Goal: Task Accomplishment & Management: Use online tool/utility

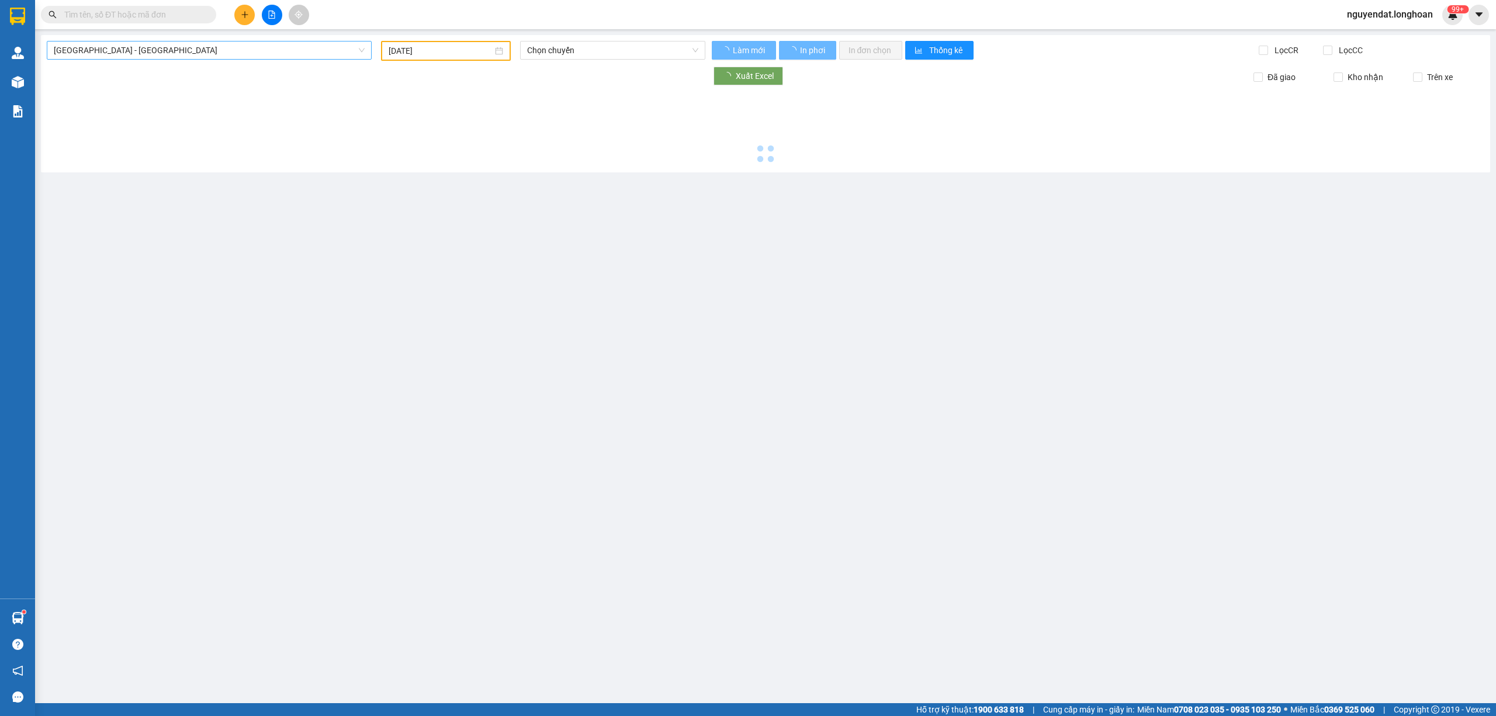
type input "[DATE]"
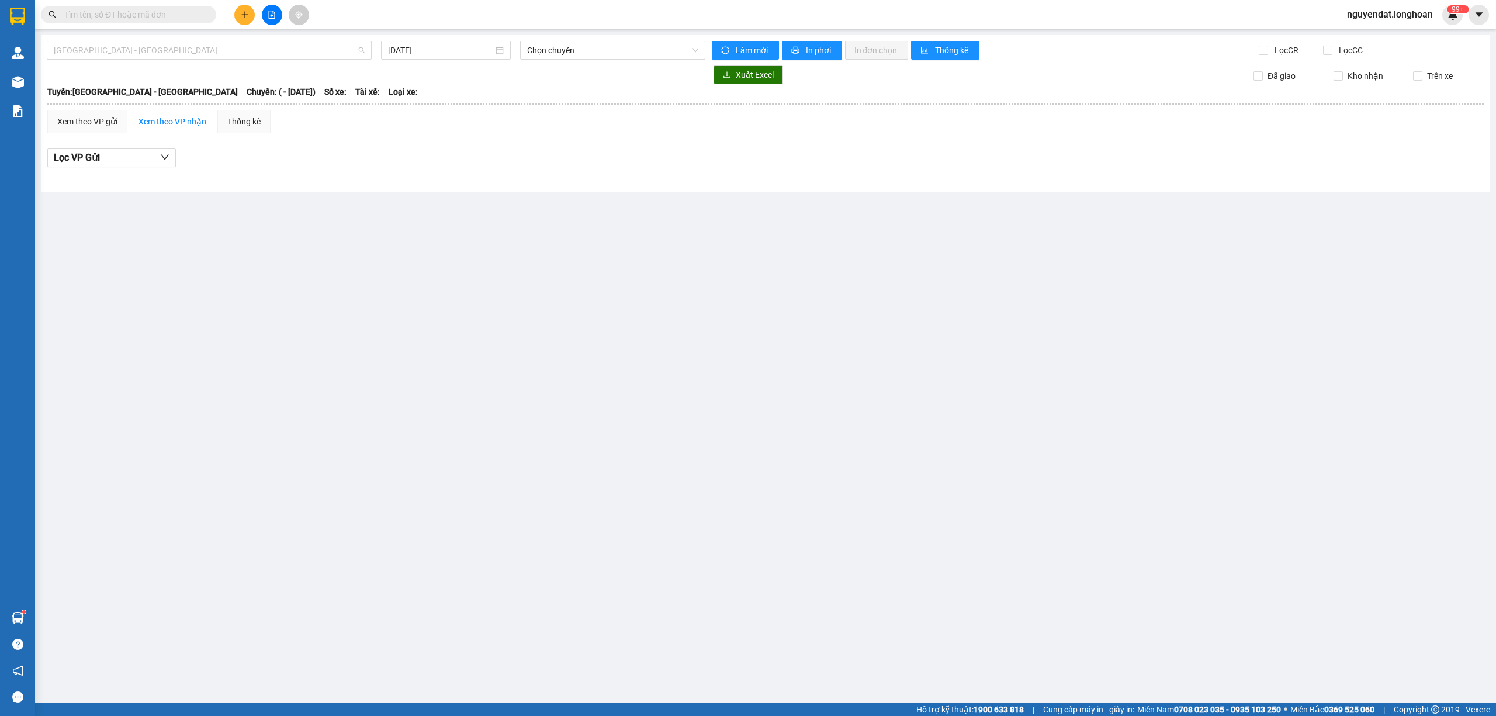
drag, startPoint x: 223, startPoint y: 46, endPoint x: 195, endPoint y: 78, distance: 42.7
click at [222, 45] on span "[GEOGRAPHIC_DATA] - [GEOGRAPHIC_DATA]" at bounding box center [209, 50] width 311 height 18
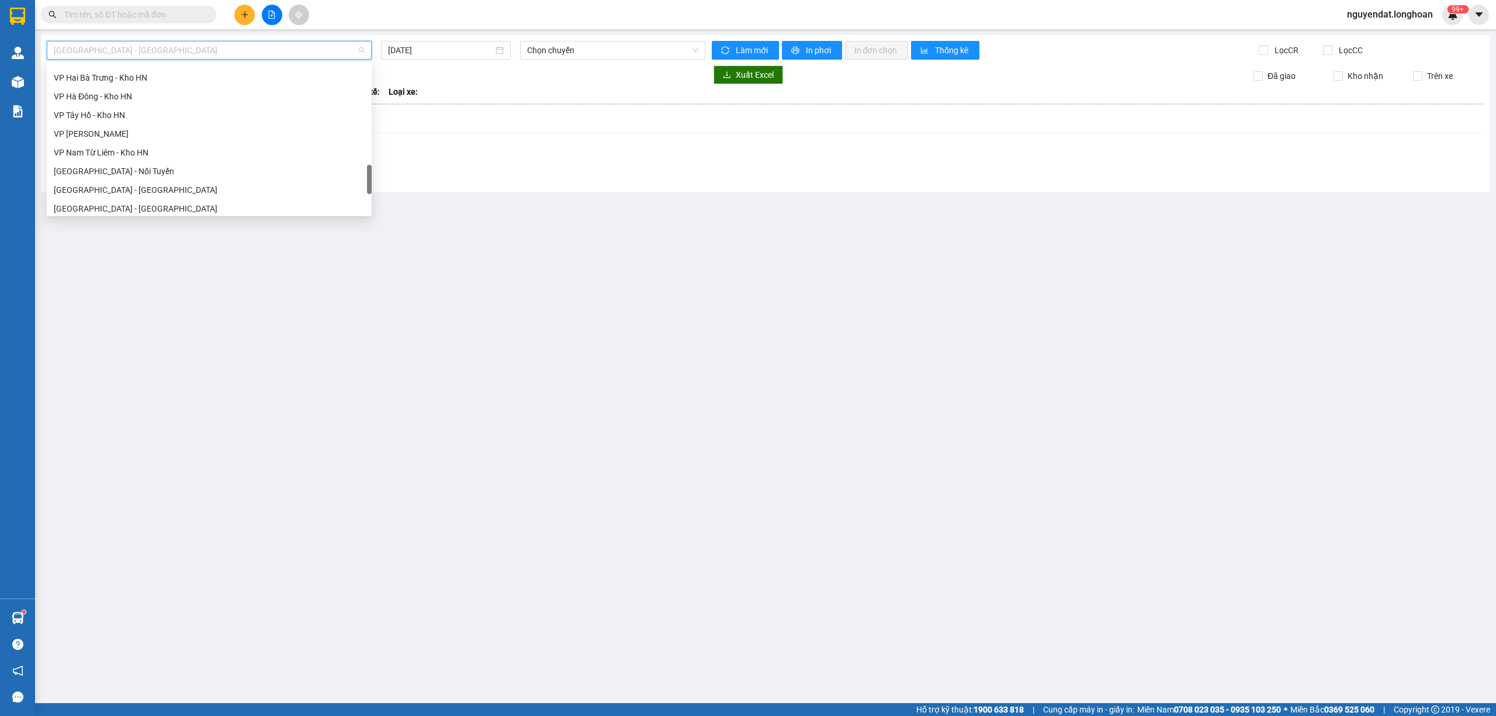
scroll to position [804, 0]
click at [110, 124] on div "Bắc [GEOGRAPHIC_DATA] QL1A" at bounding box center [209, 129] width 311 height 13
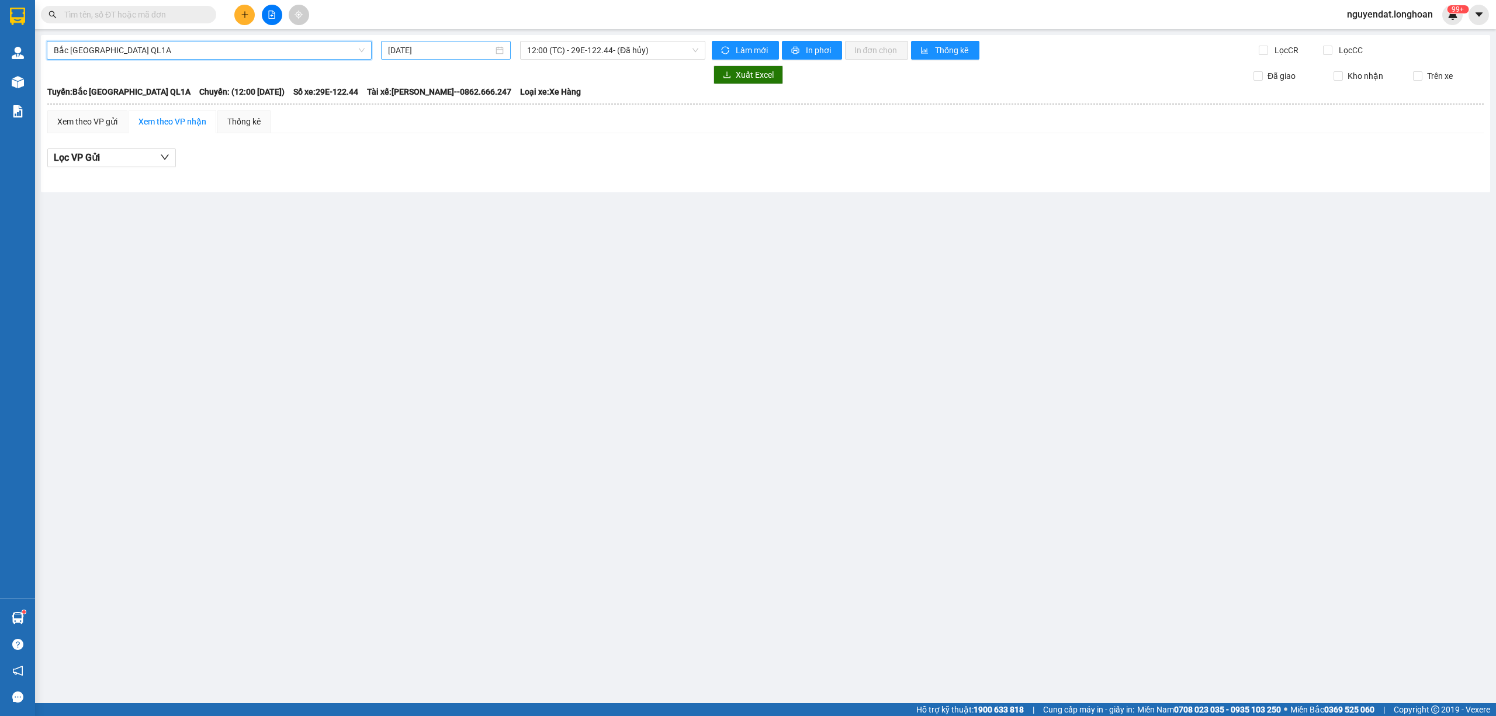
click at [449, 41] on div "[DATE]" at bounding box center [446, 50] width 130 height 19
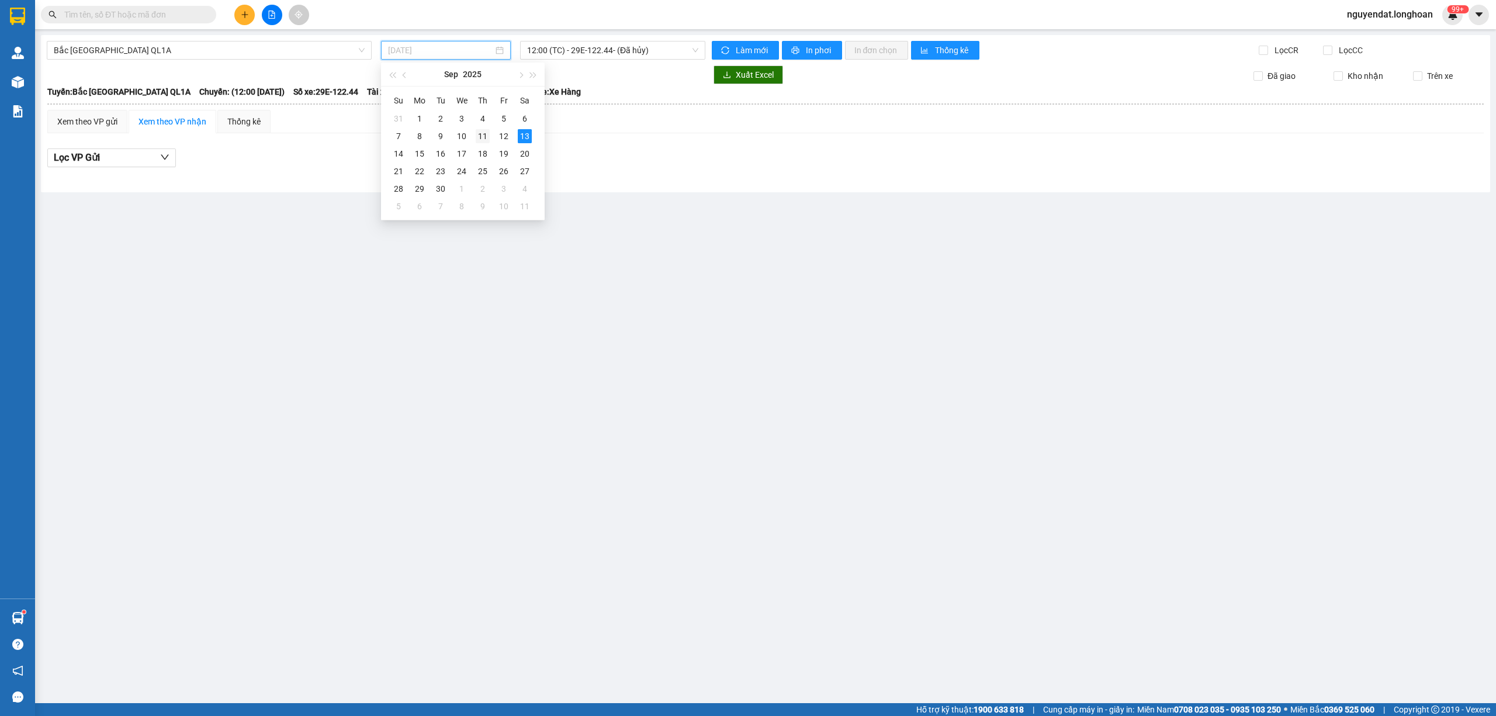
click at [485, 131] on div "11" at bounding box center [483, 136] width 14 height 14
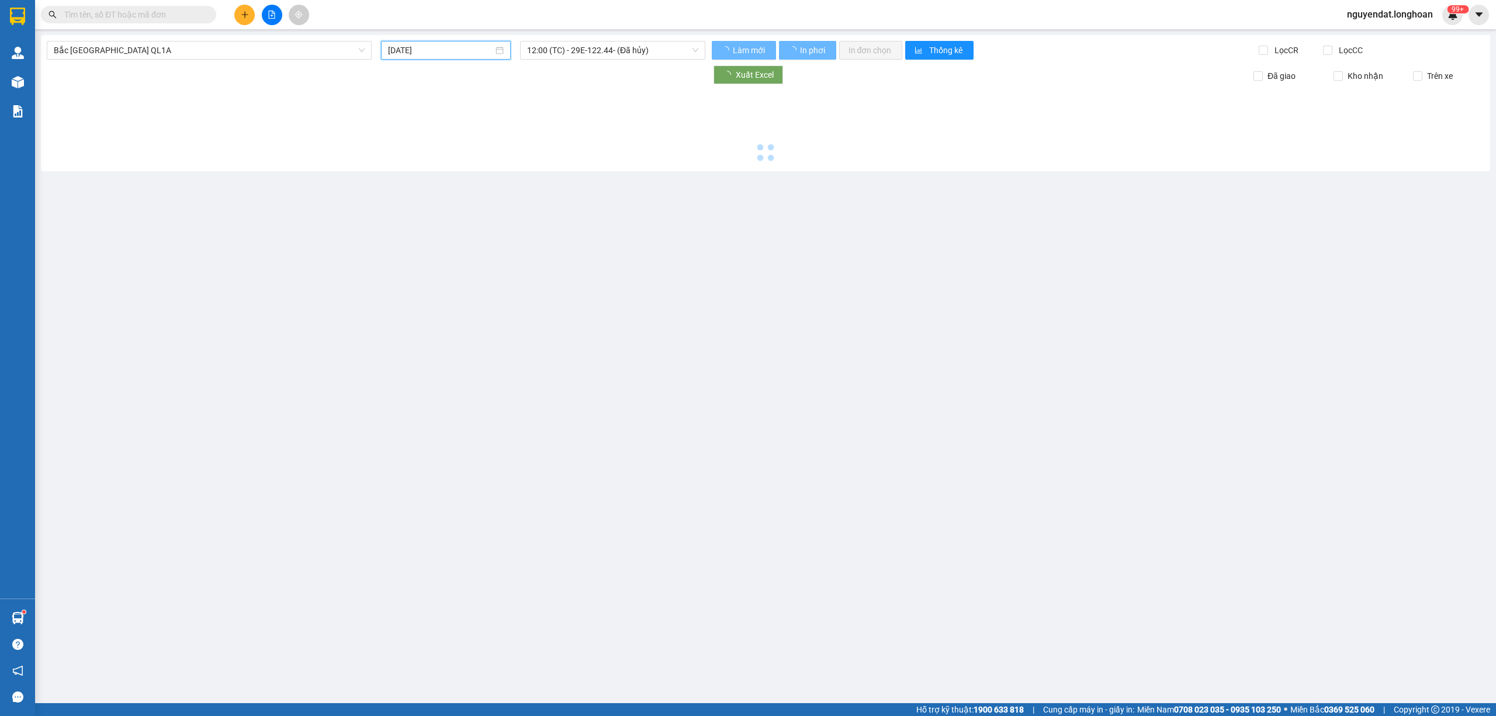
type input "[DATE]"
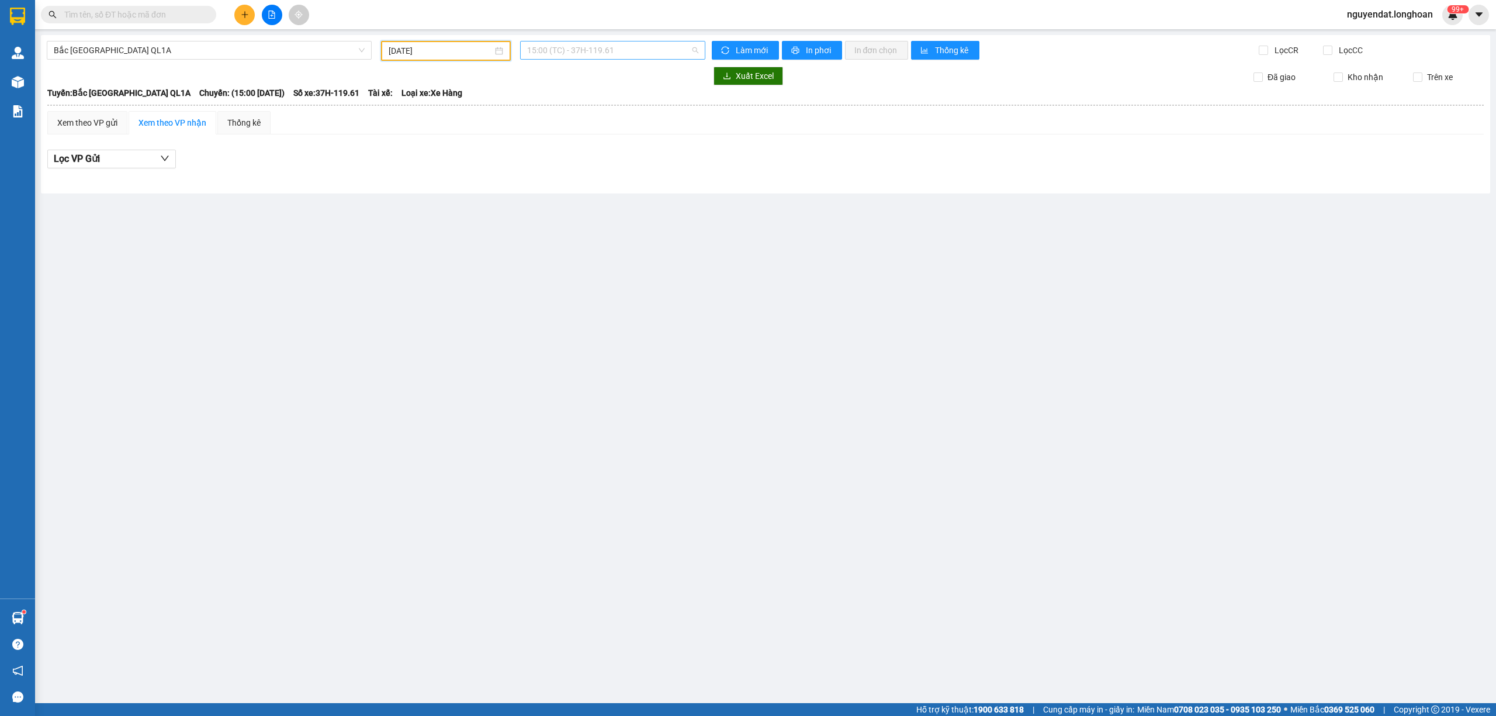
click at [616, 52] on span "15:00 (TC) - 37H-119.61" at bounding box center [613, 50] width 172 height 18
click at [594, 146] on div "23:00 (TC) - 29H-954.95" at bounding box center [572, 148] width 91 height 13
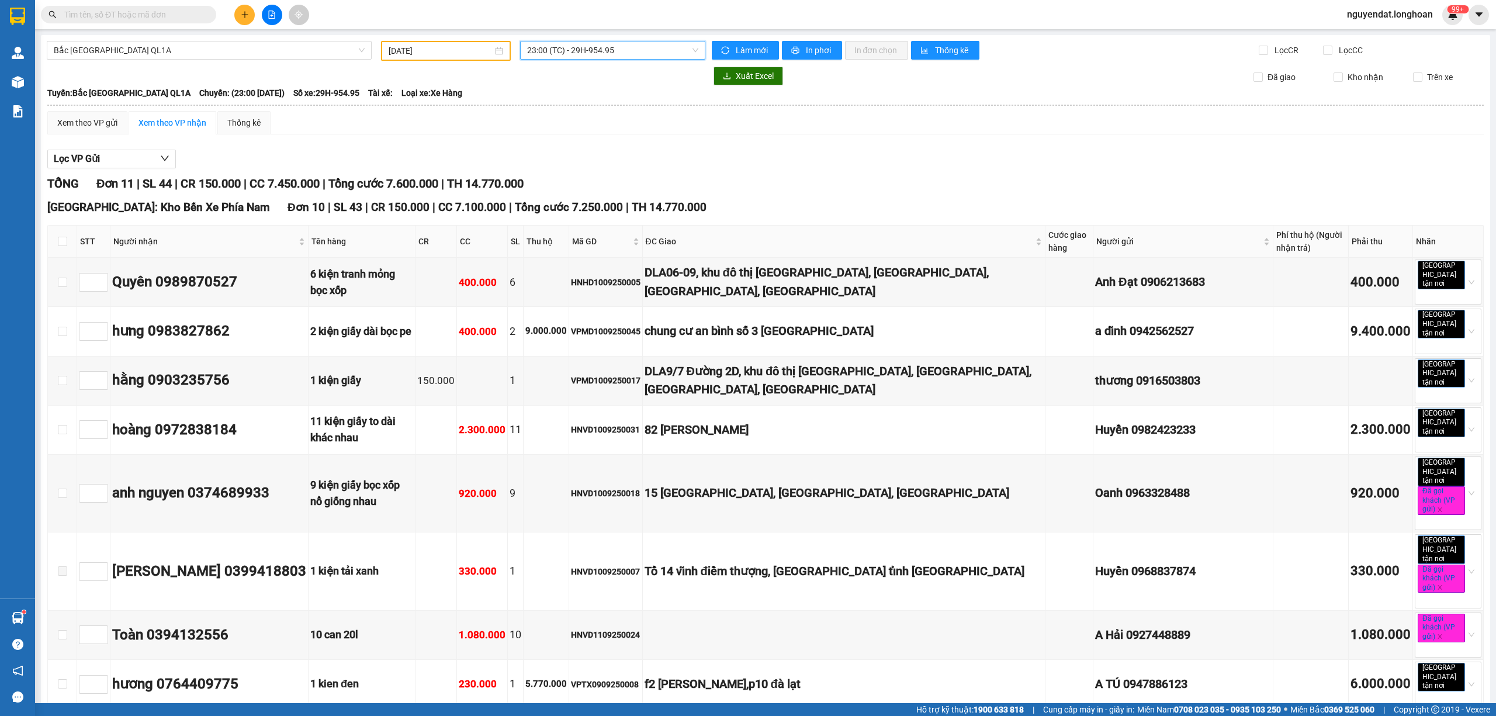
scroll to position [130, 0]
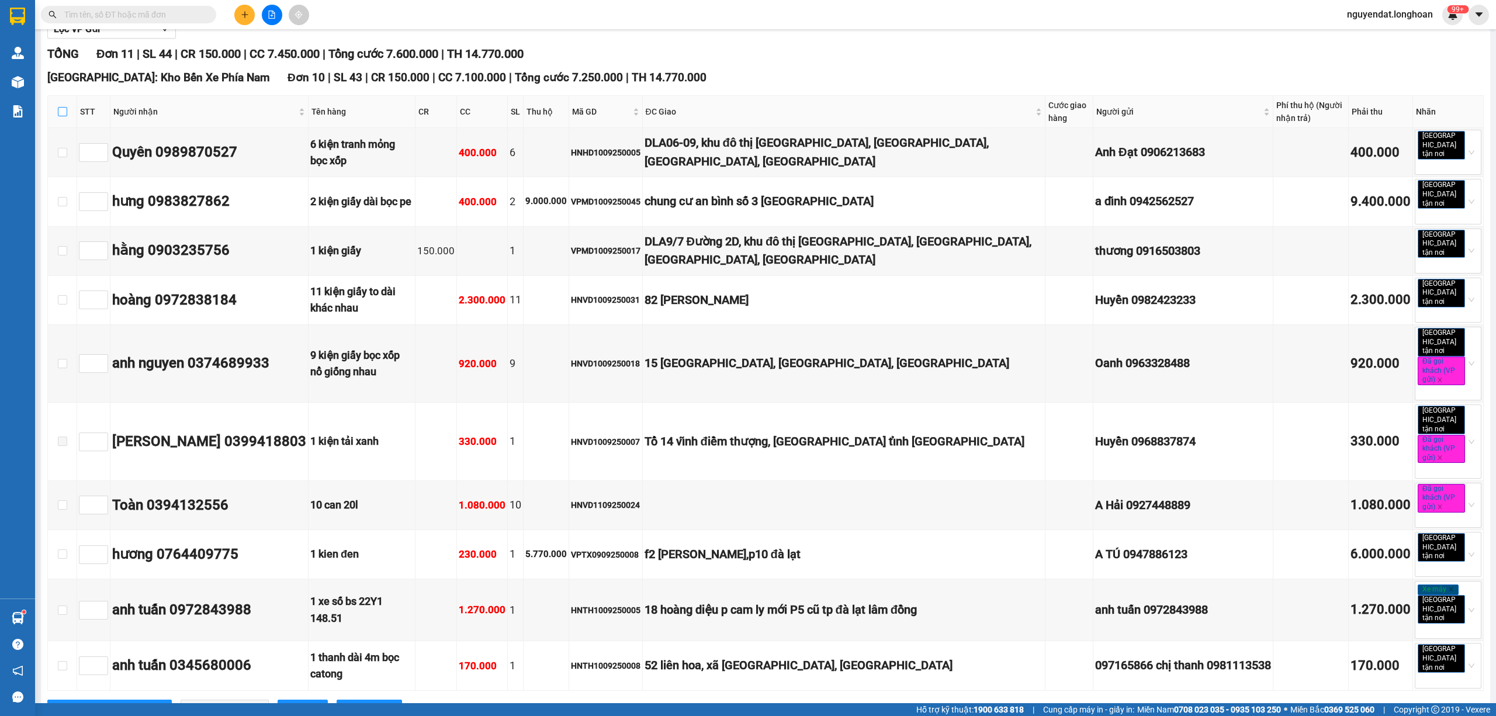
click at [61, 107] on input "checkbox" at bounding box center [62, 111] width 9 height 9
checkbox input "true"
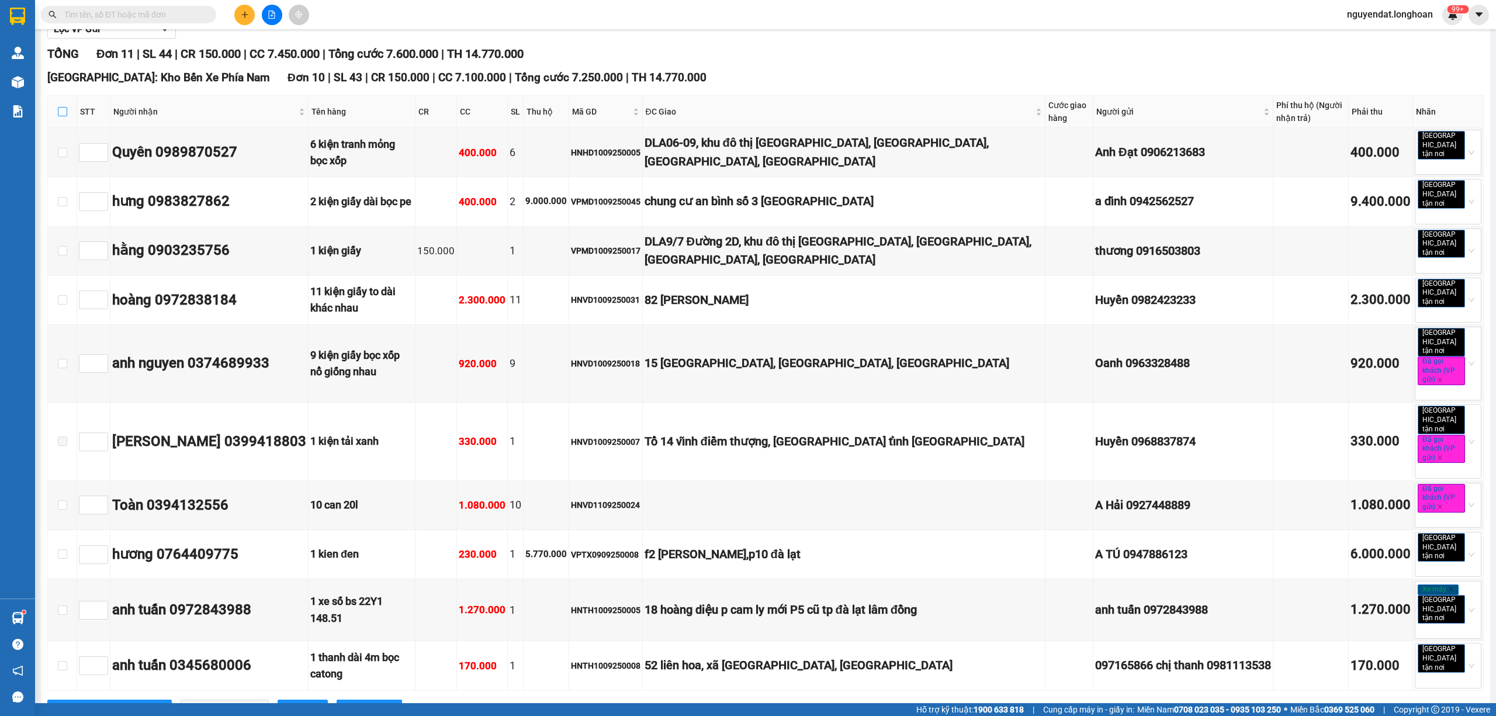
checkbox input "true"
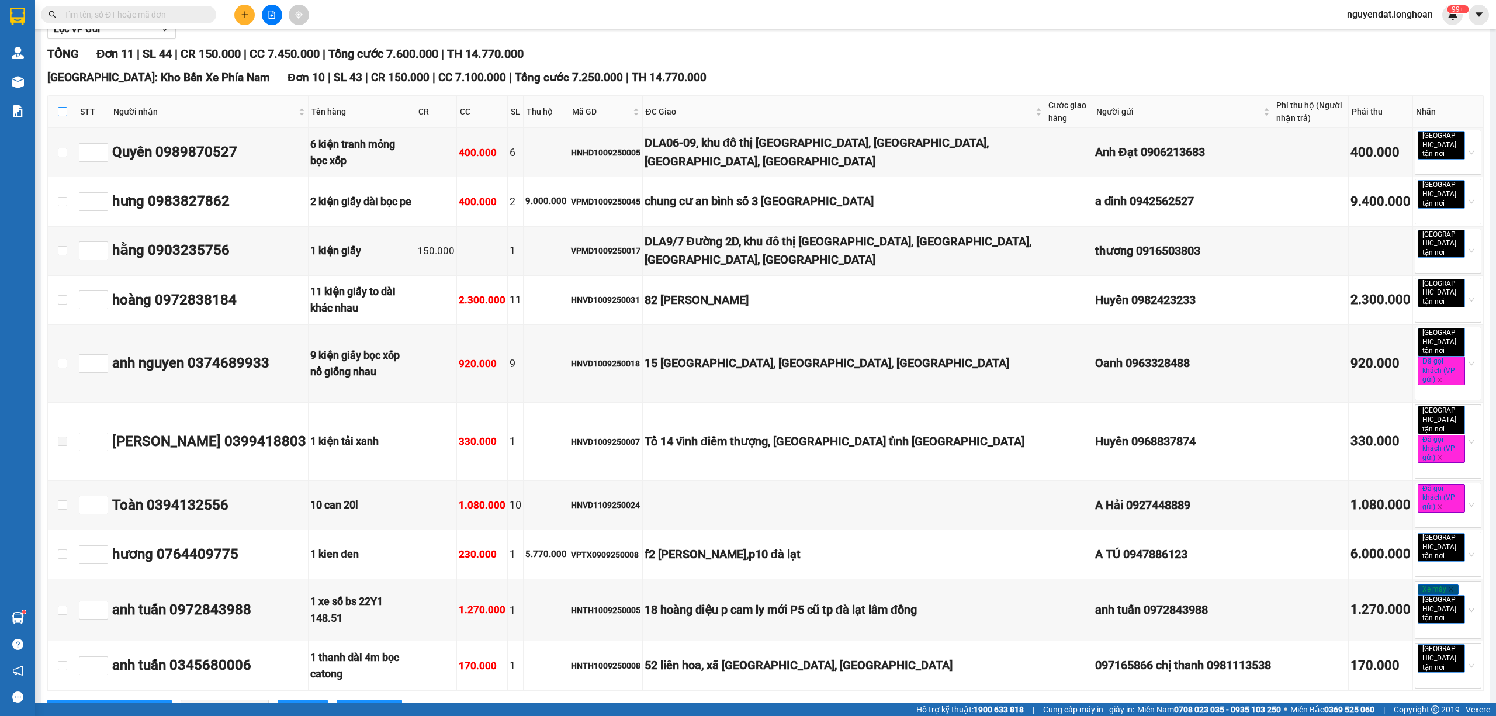
checkbox input "true"
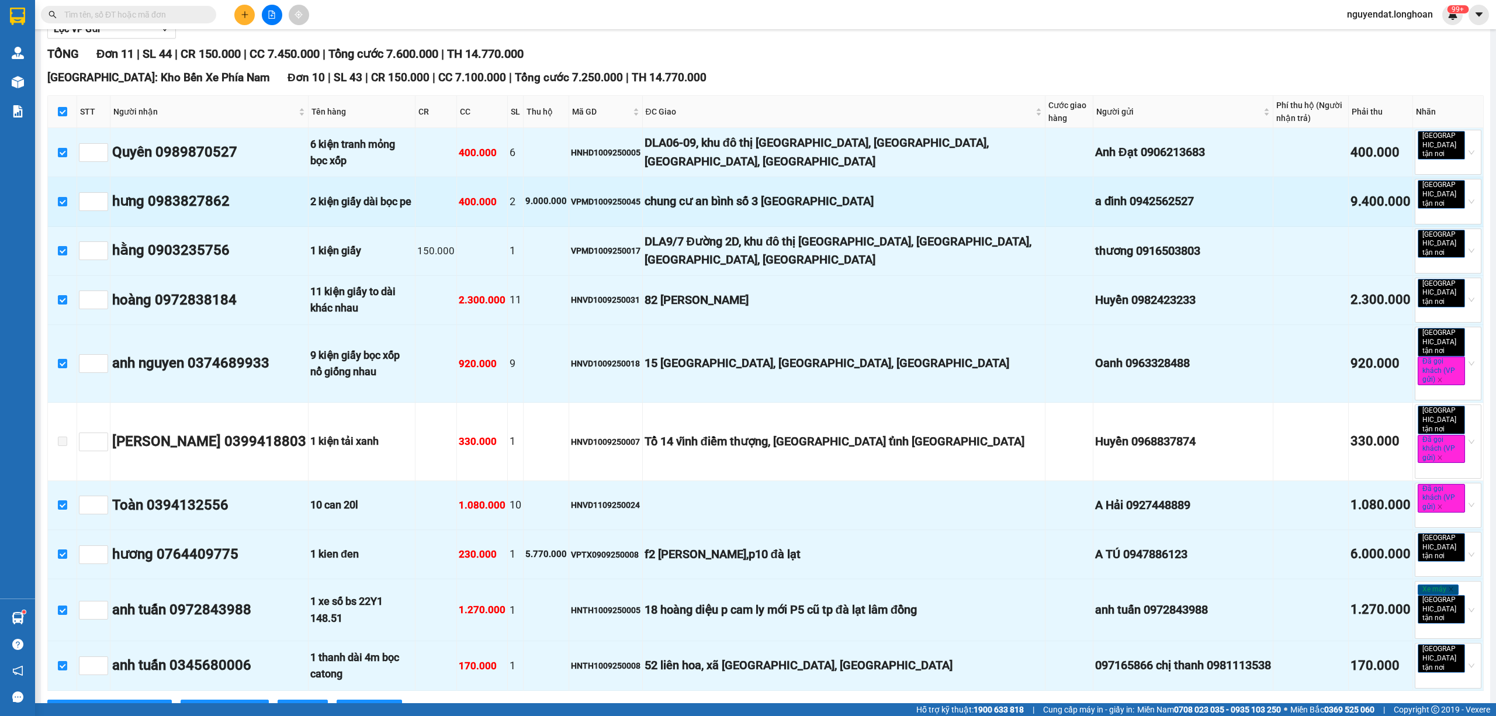
scroll to position [240, 0]
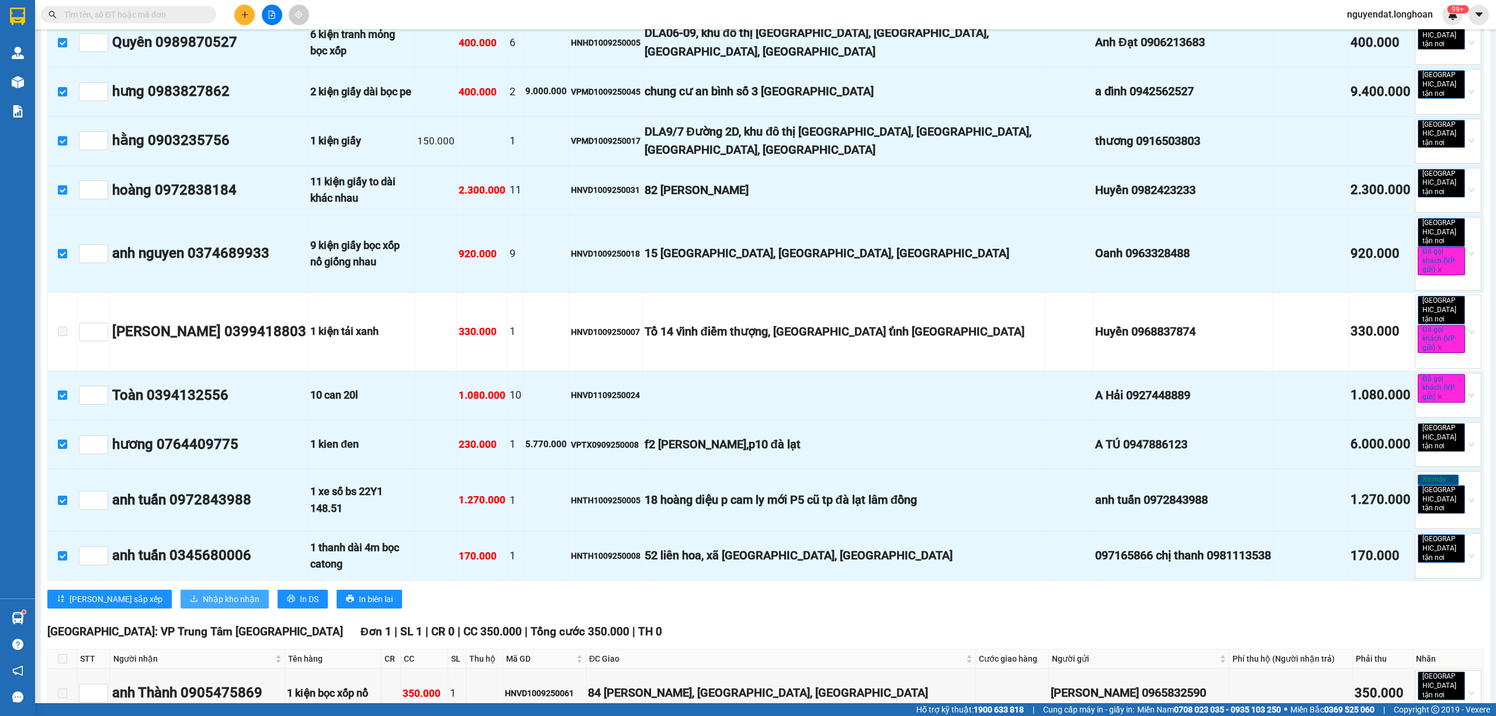
click at [203, 592] on span "Nhập kho nhận" at bounding box center [231, 598] width 57 height 13
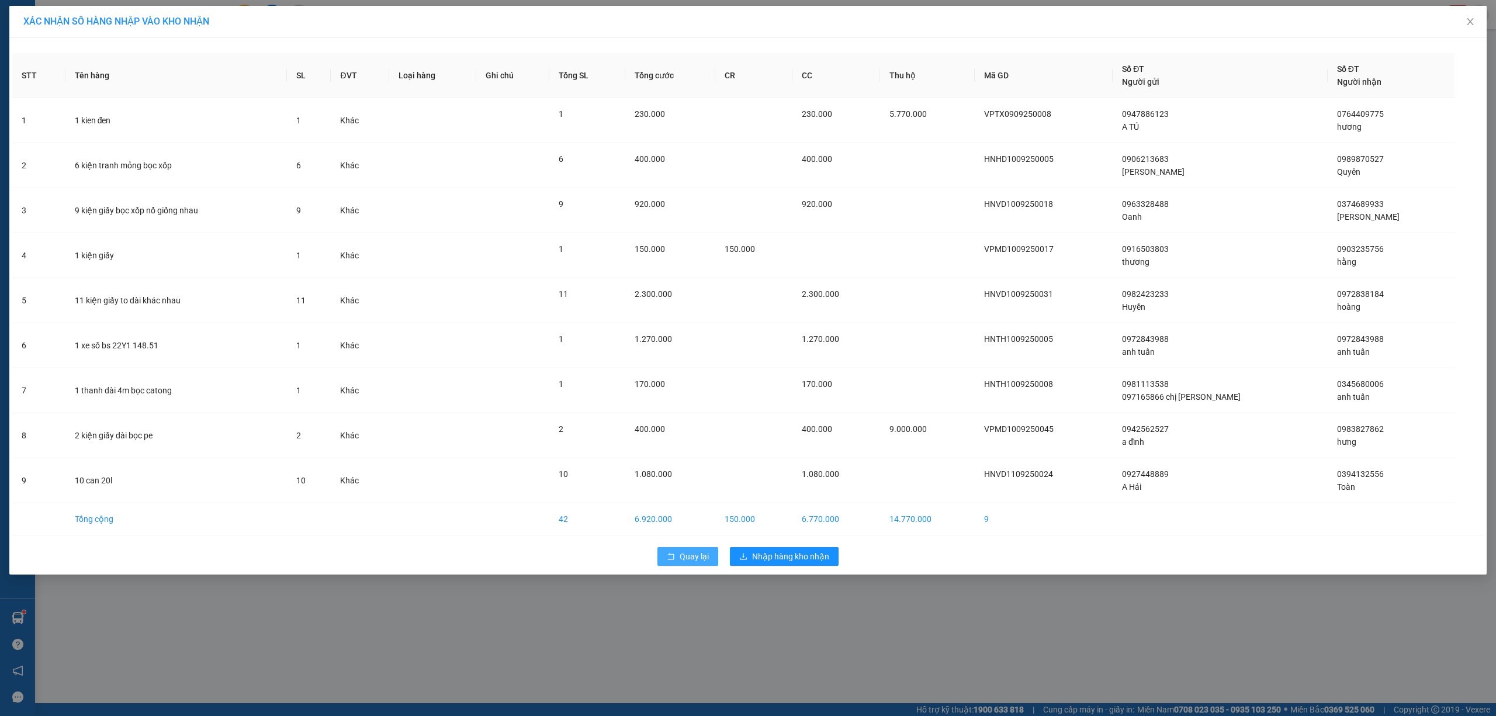
click at [685, 563] on span "Quay lại" at bounding box center [694, 556] width 29 height 13
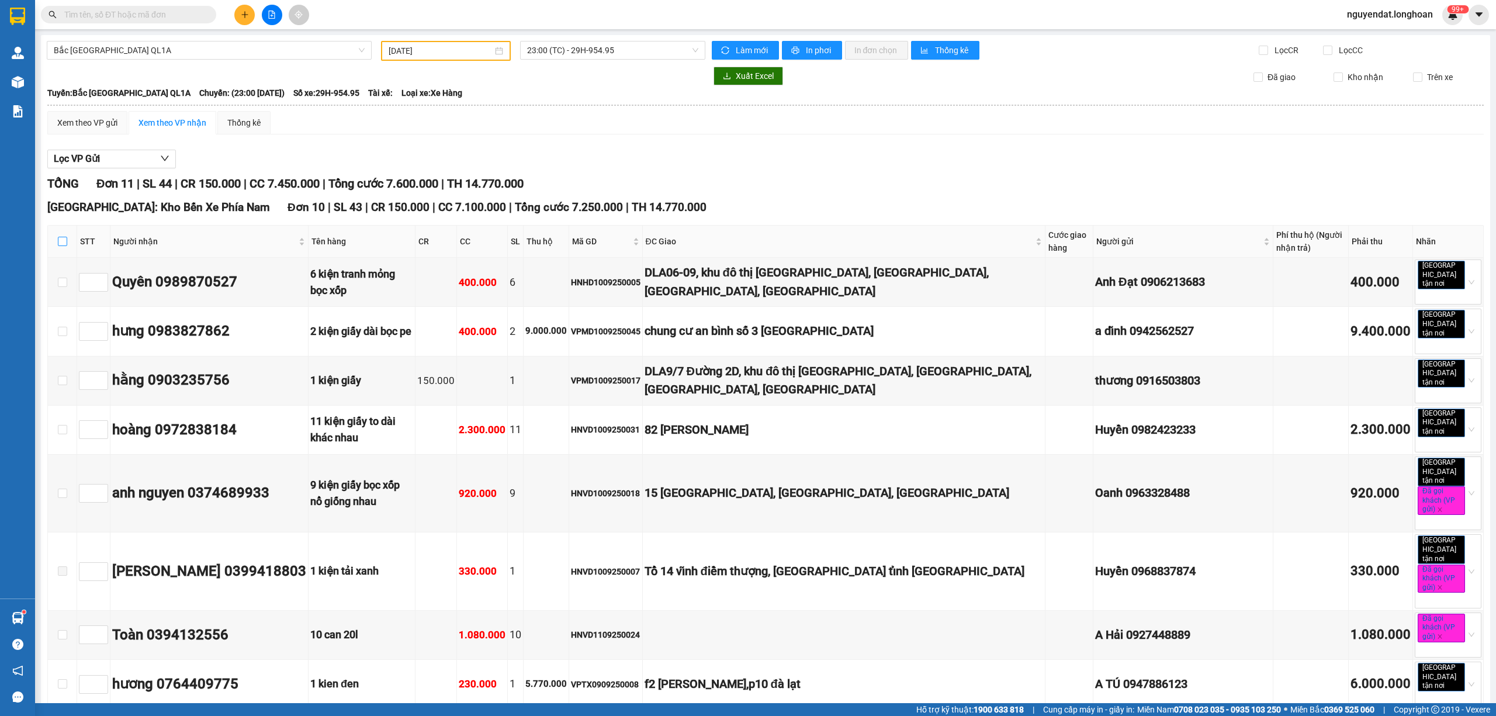
click at [63, 240] on input "checkbox" at bounding box center [62, 241] width 9 height 9
checkbox input "true"
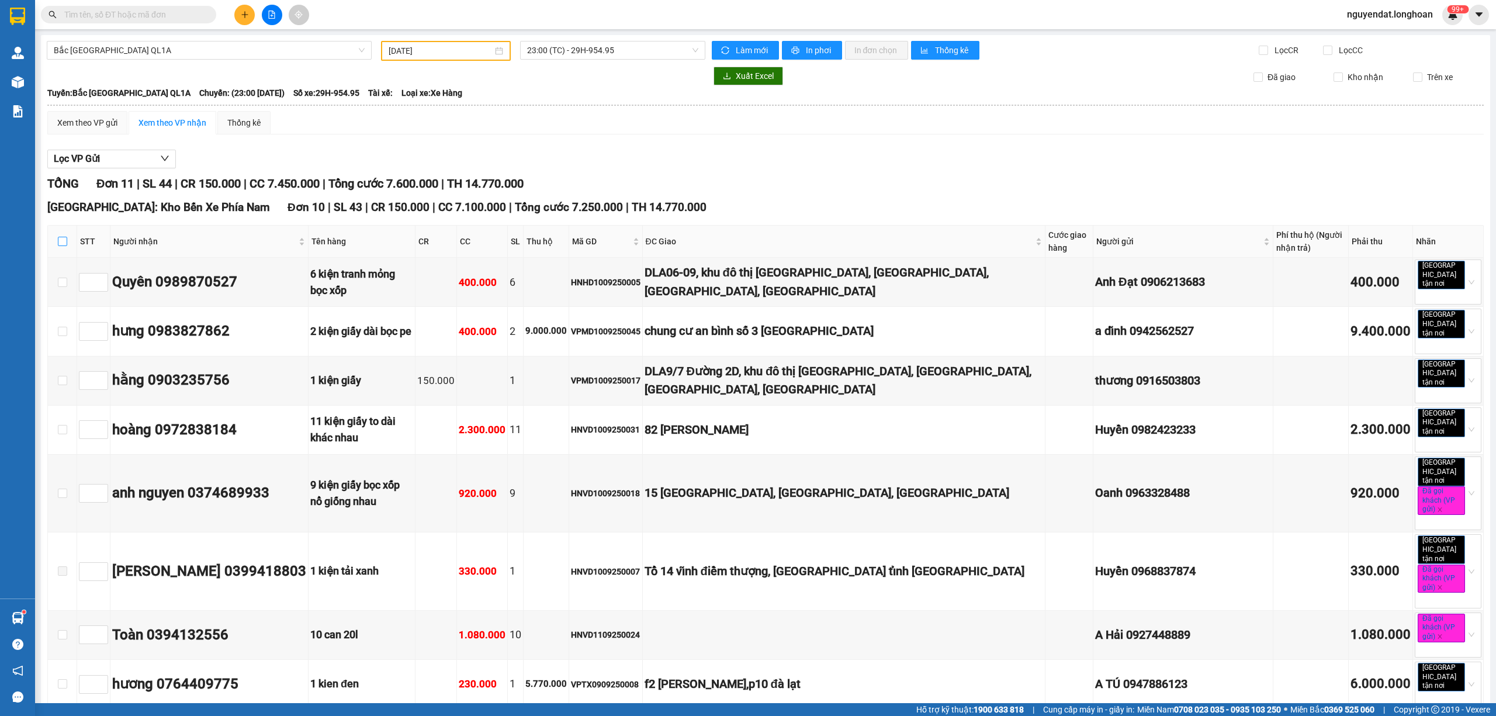
checkbox input "true"
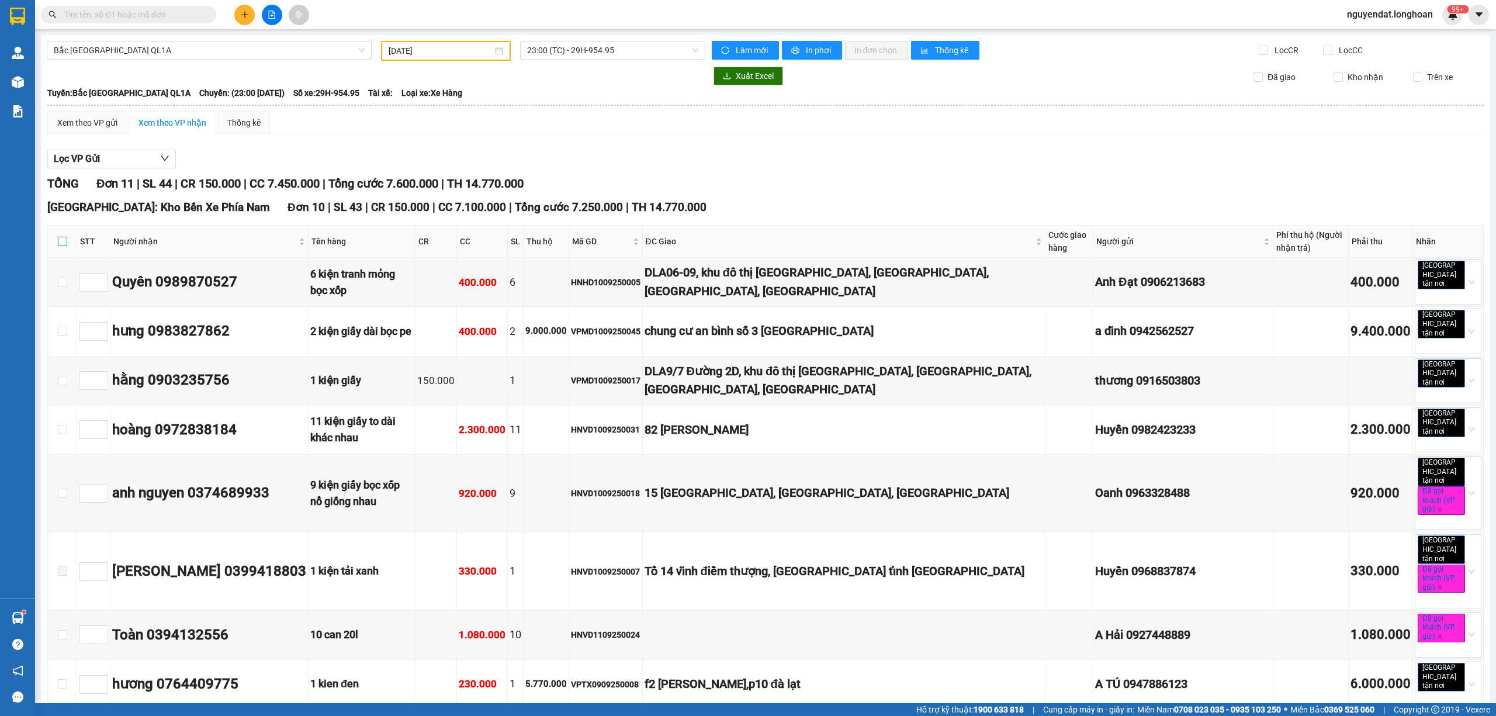
checkbox input "true"
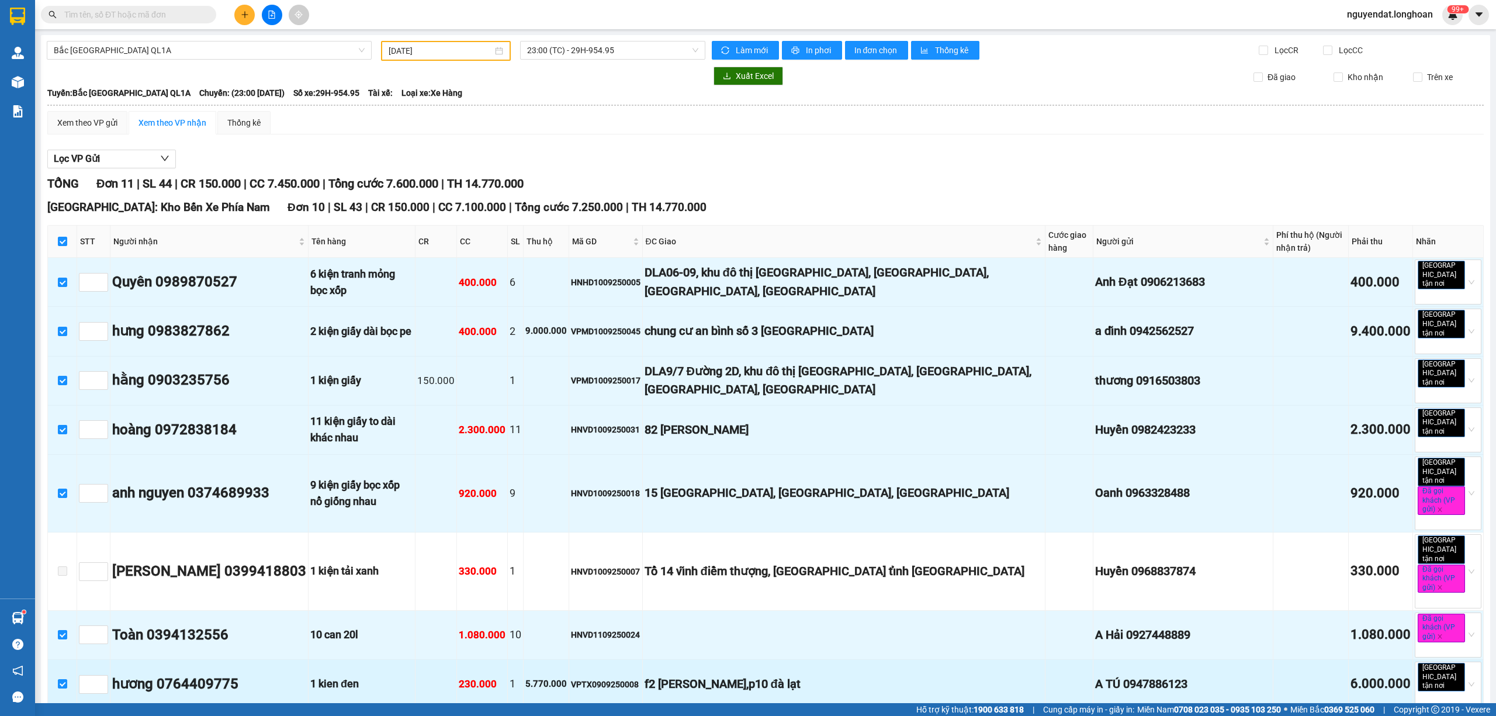
scroll to position [240, 0]
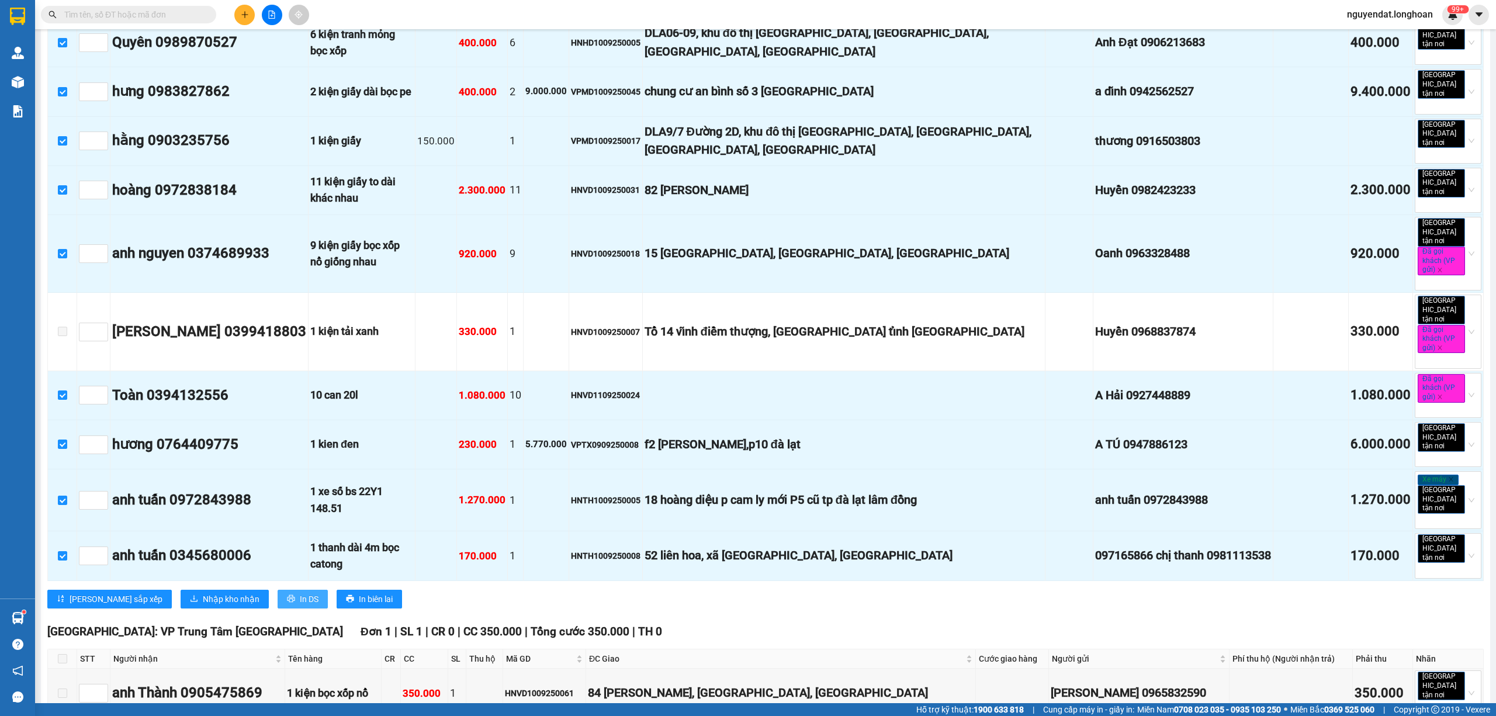
click at [300, 592] on span "In DS" at bounding box center [309, 598] width 19 height 13
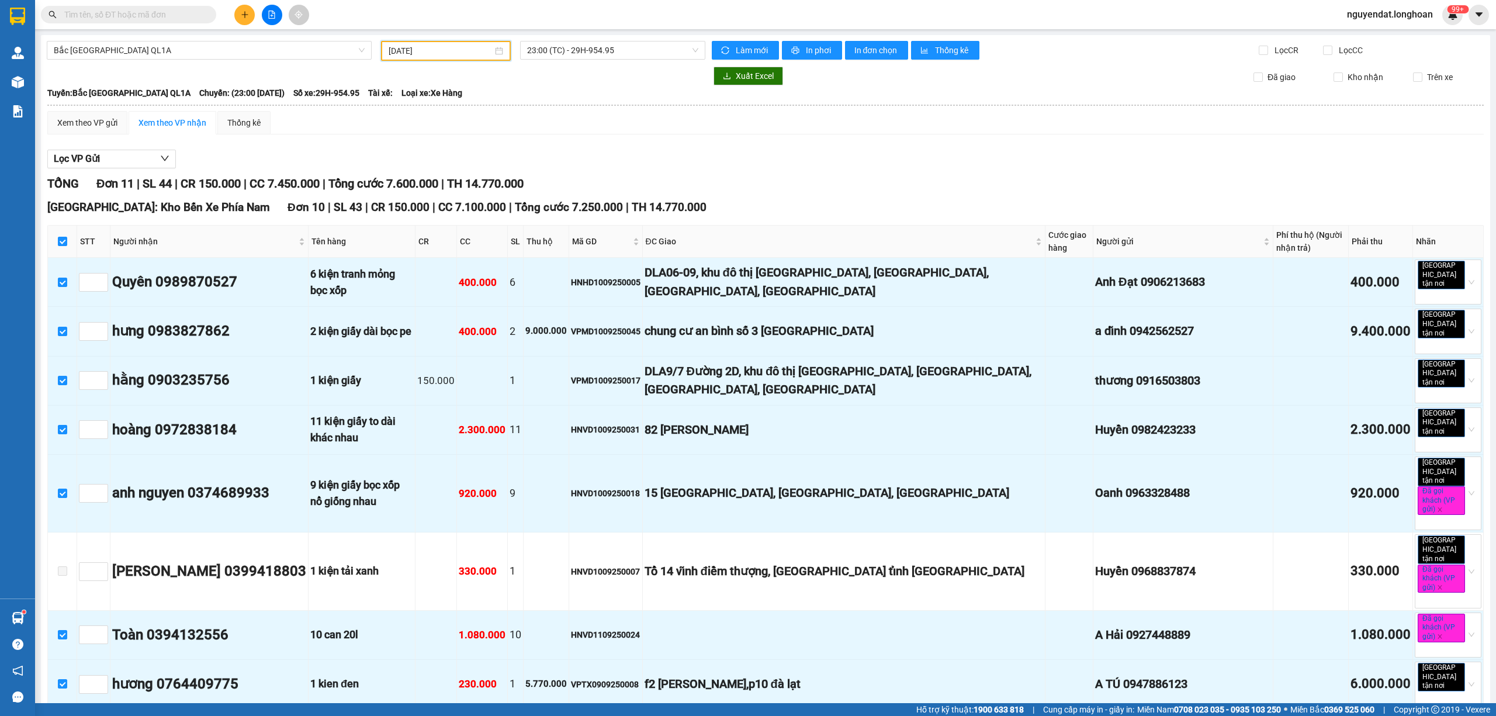
click at [438, 45] on input "[DATE]" at bounding box center [441, 50] width 104 height 13
click at [574, 54] on span "23:00 (TC) - 29H-954.95" at bounding box center [613, 50] width 172 height 18
click at [587, 134] on div "20:00 (TC) - 29E-097.92" at bounding box center [568, 129] width 91 height 13
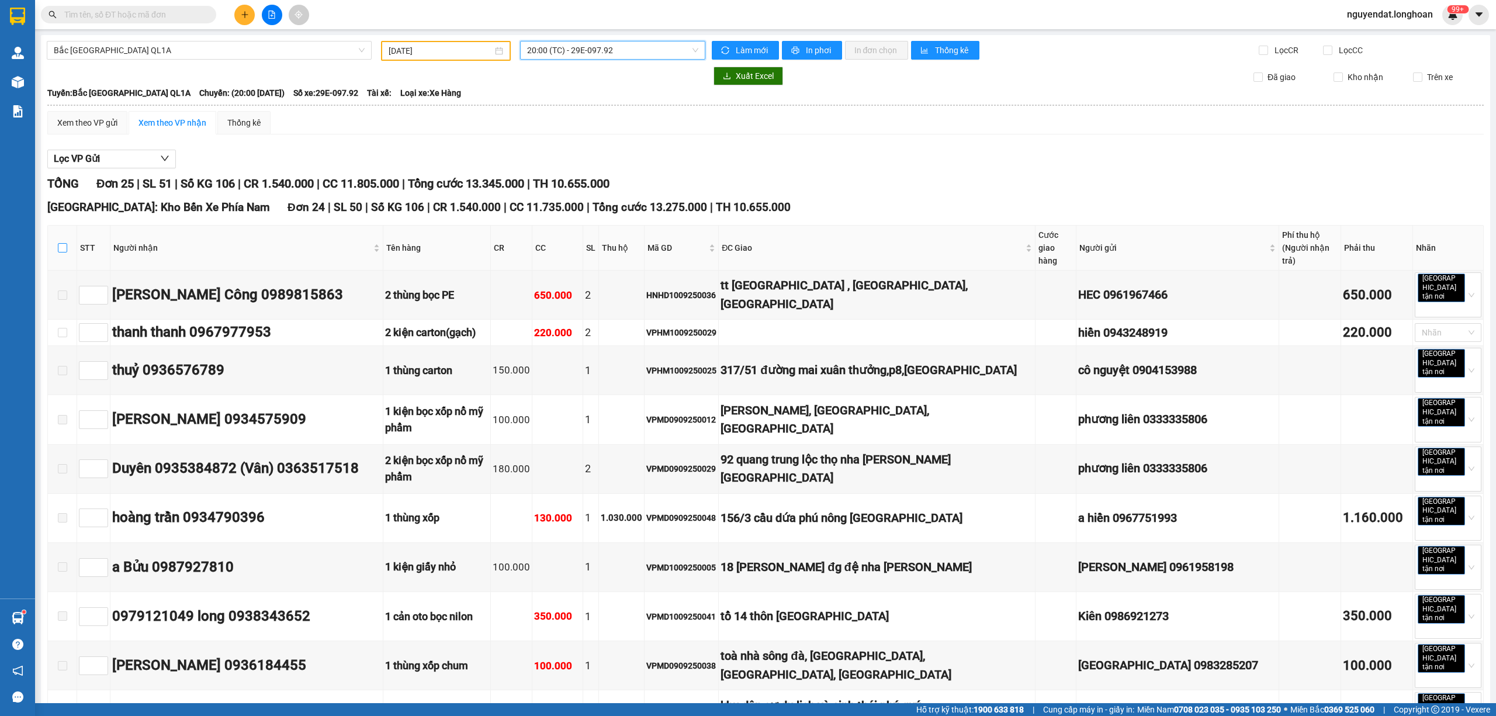
click at [66, 243] on input "checkbox" at bounding box center [62, 247] width 9 height 9
checkbox input "true"
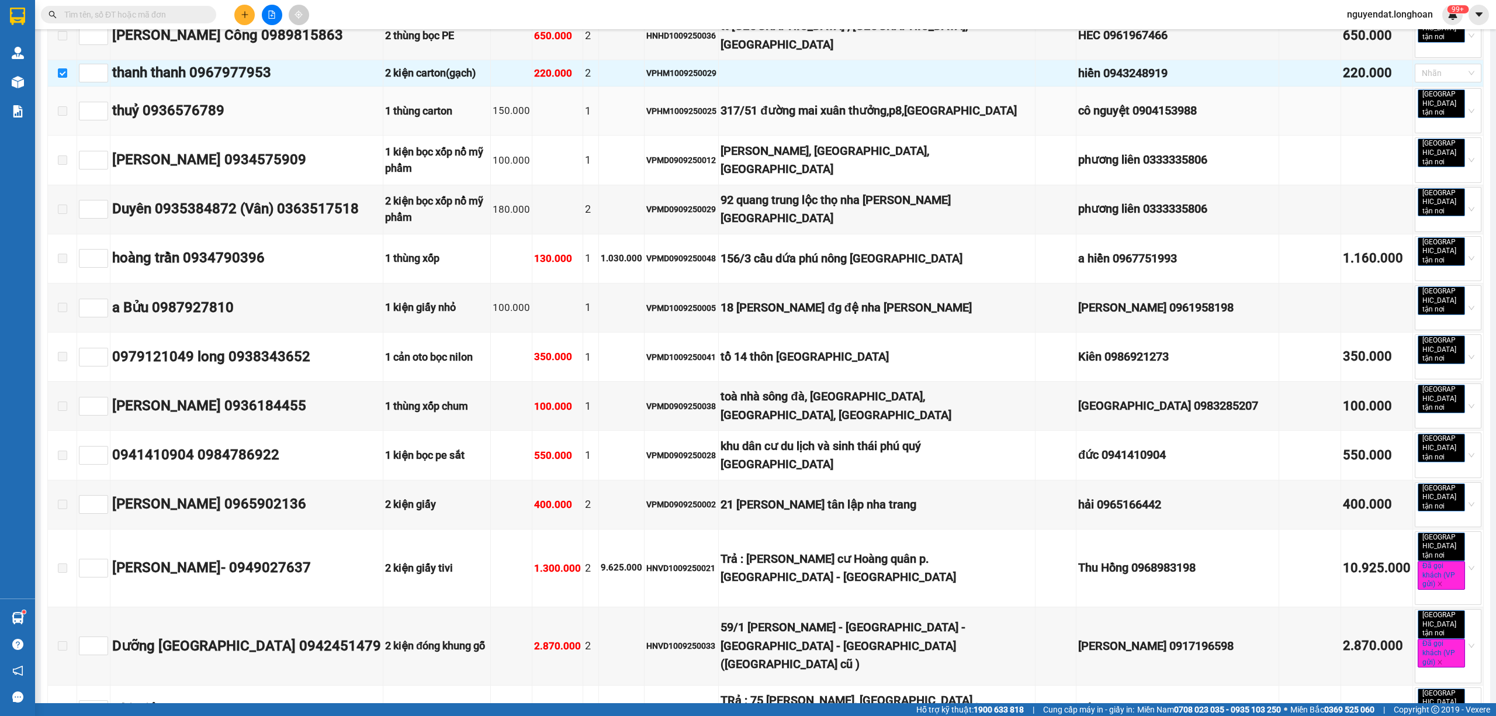
scroll to position [130, 0]
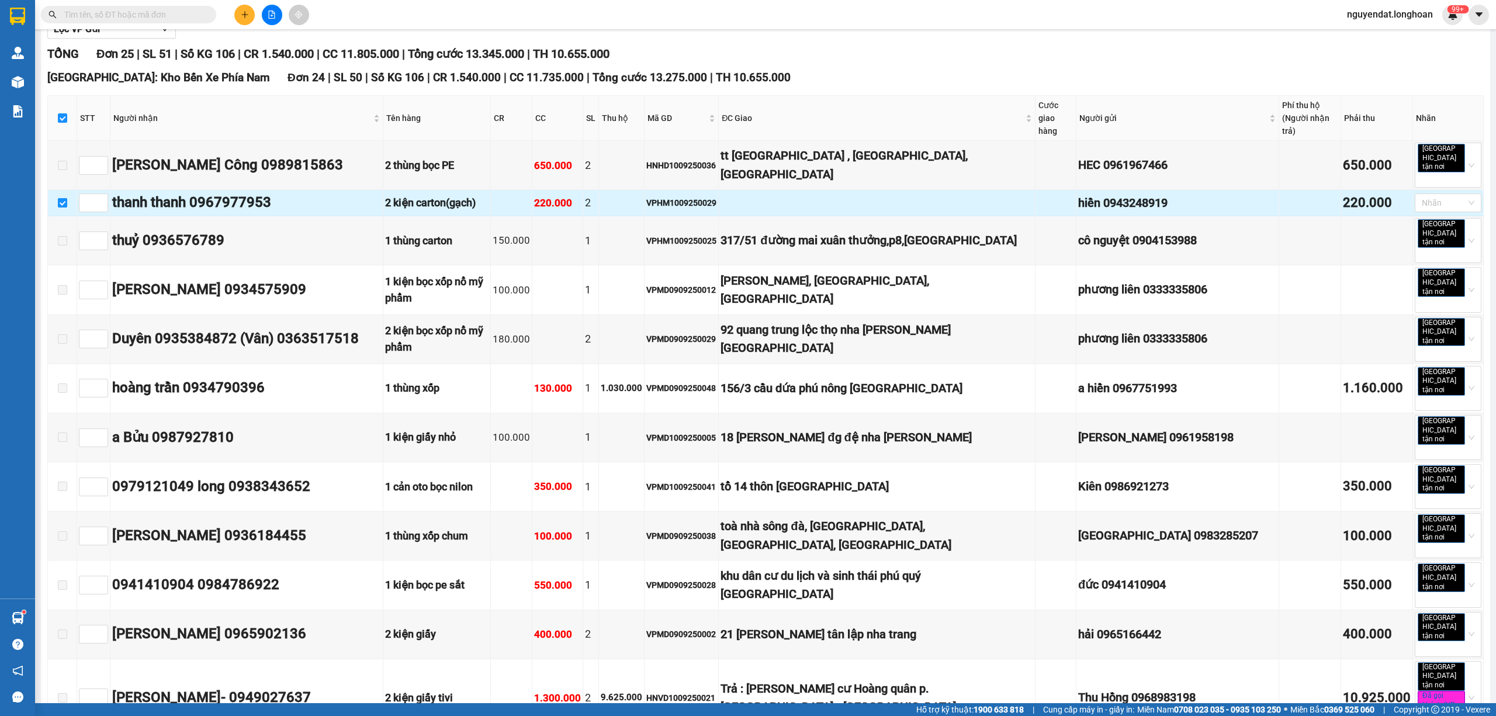
click at [64, 198] on input "checkbox" at bounding box center [62, 202] width 9 height 9
checkbox input "false"
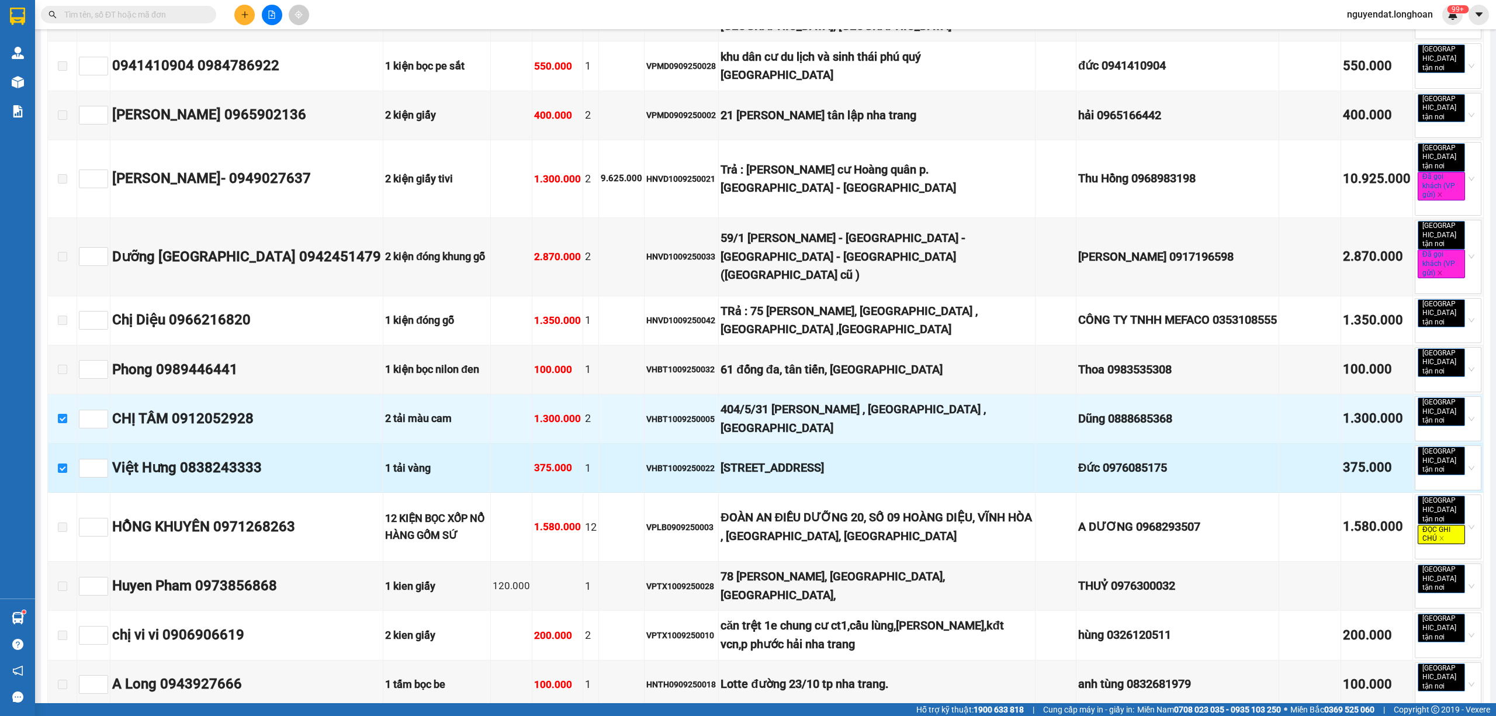
scroll to position [779, 0]
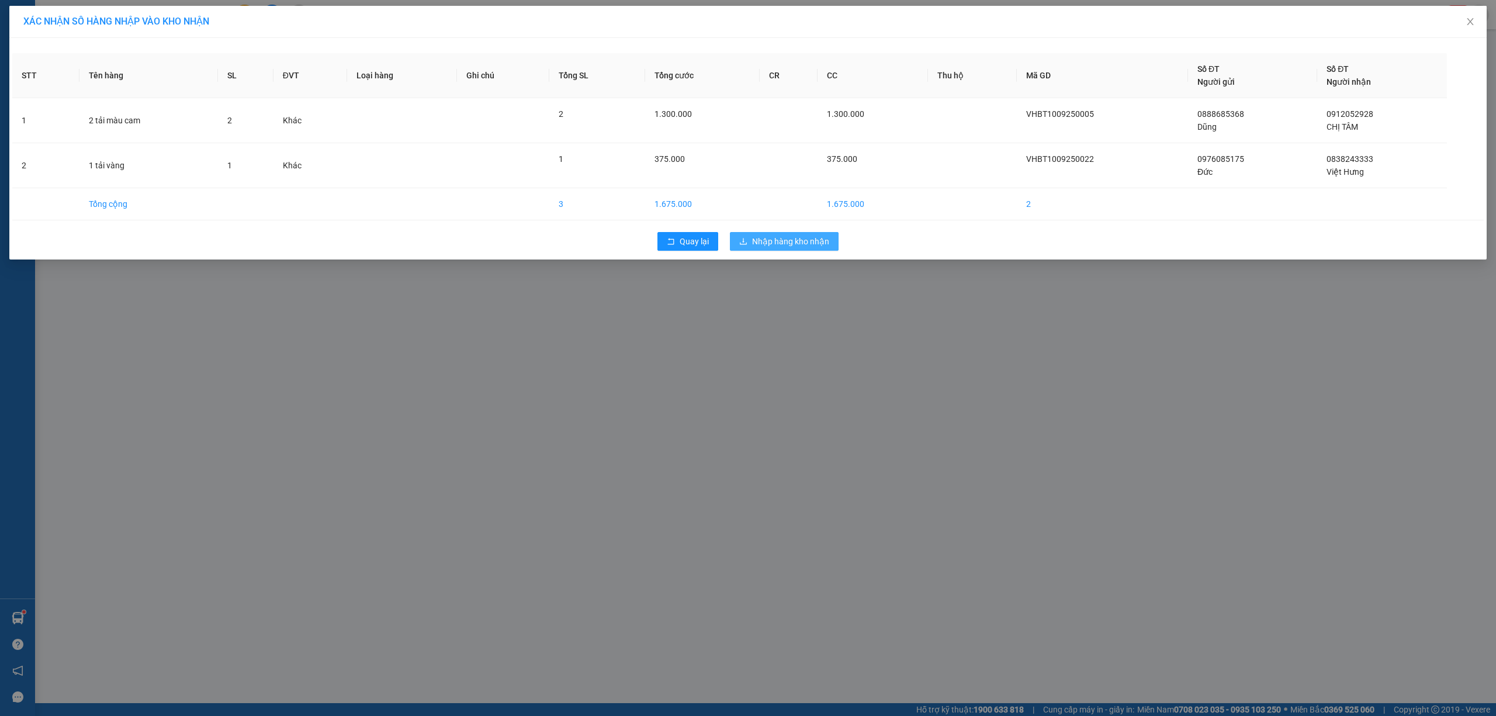
click at [790, 242] on span "Nhập hàng kho nhận" at bounding box center [790, 241] width 77 height 13
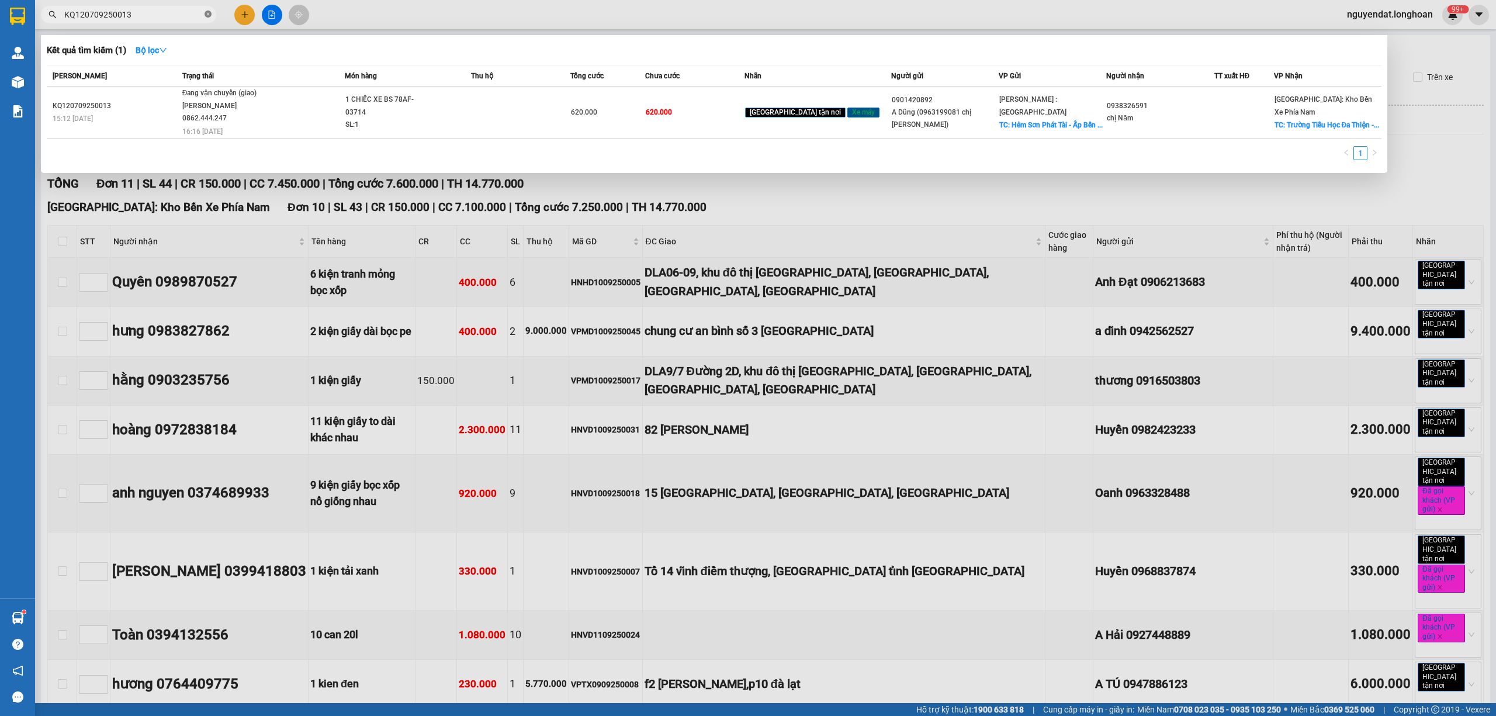
click at [207, 15] on icon "close-circle" at bounding box center [208, 14] width 7 height 7
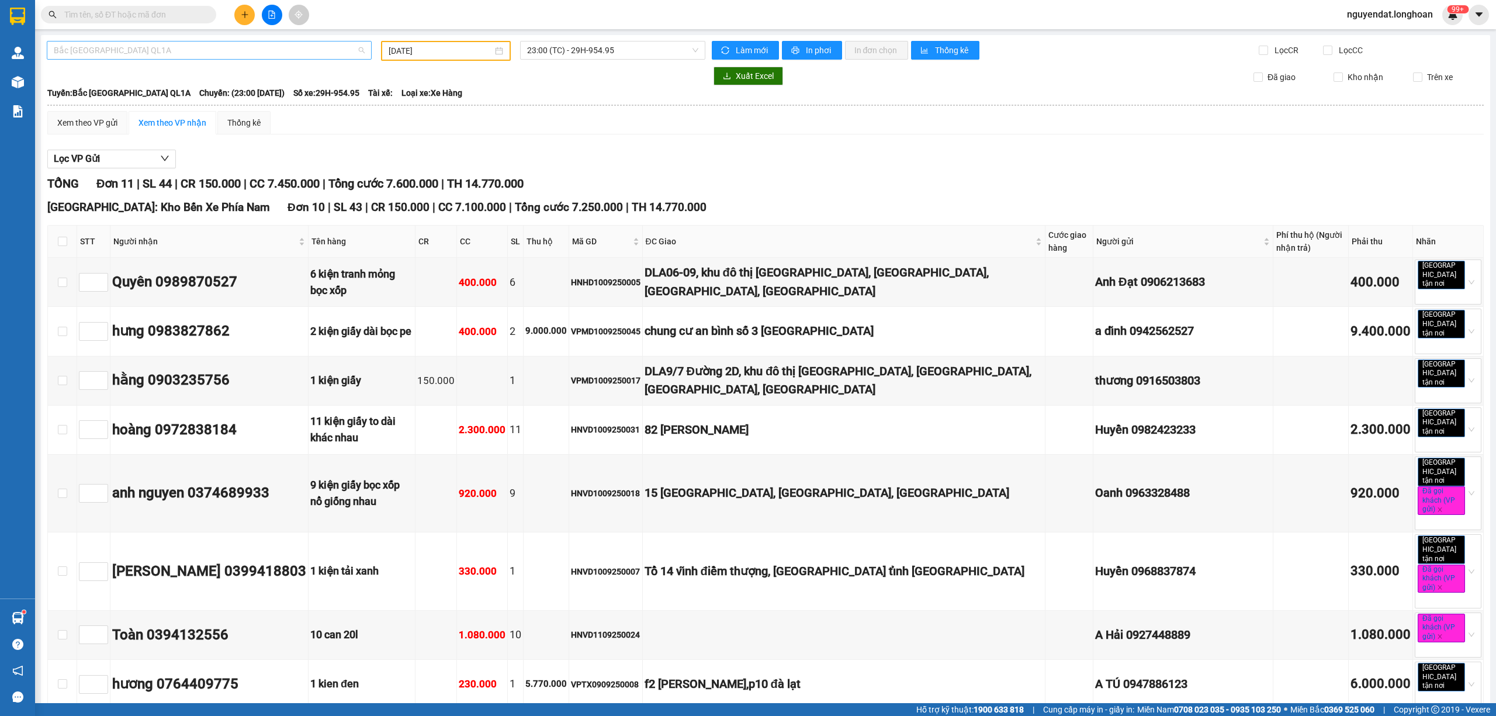
click at [169, 43] on span "Bắc [GEOGRAPHIC_DATA] QL1A" at bounding box center [209, 50] width 311 height 18
drag, startPoint x: 169, startPoint y: 43, endPoint x: 162, endPoint y: 19, distance: 25.4
click at [164, 19] on input "text" at bounding box center [133, 14] width 138 height 13
paste input "243333"
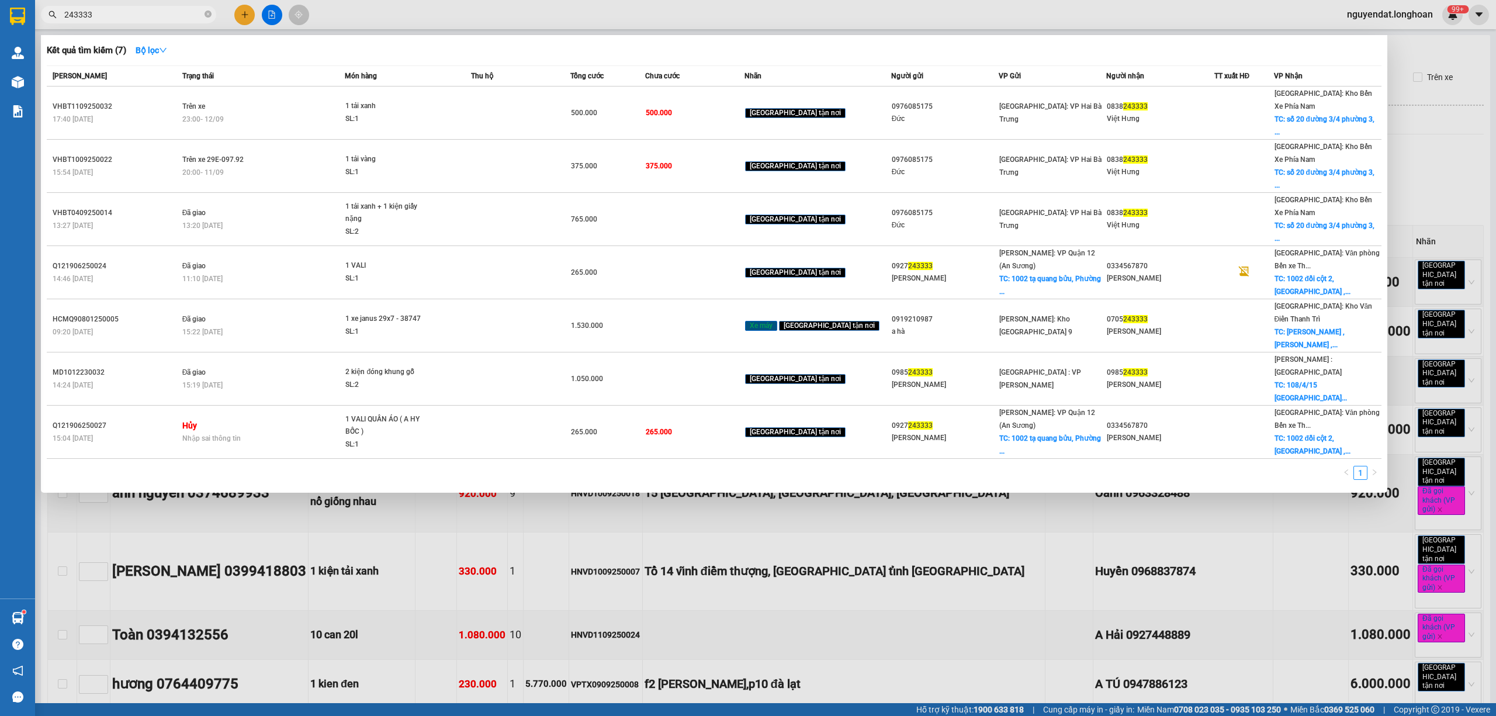
type input "243333"
click at [257, 391] on div at bounding box center [748, 358] width 1496 height 716
